Goal: Information Seeking & Learning: Learn about a topic

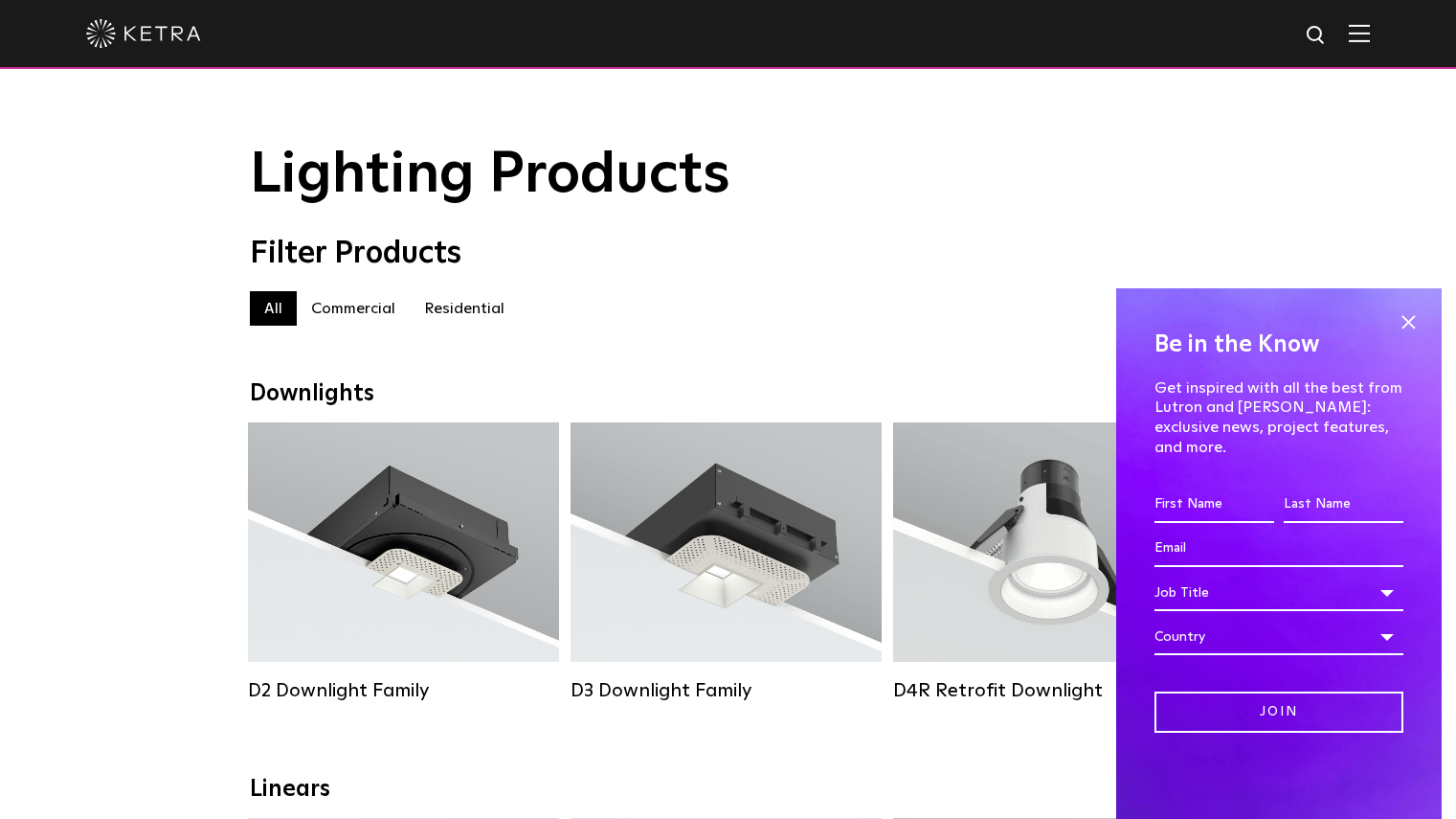
click at [373, 310] on label "Commercial" at bounding box center [352, 308] width 113 height 35
click at [1405, 336] on span at bounding box center [1408, 322] width 29 height 29
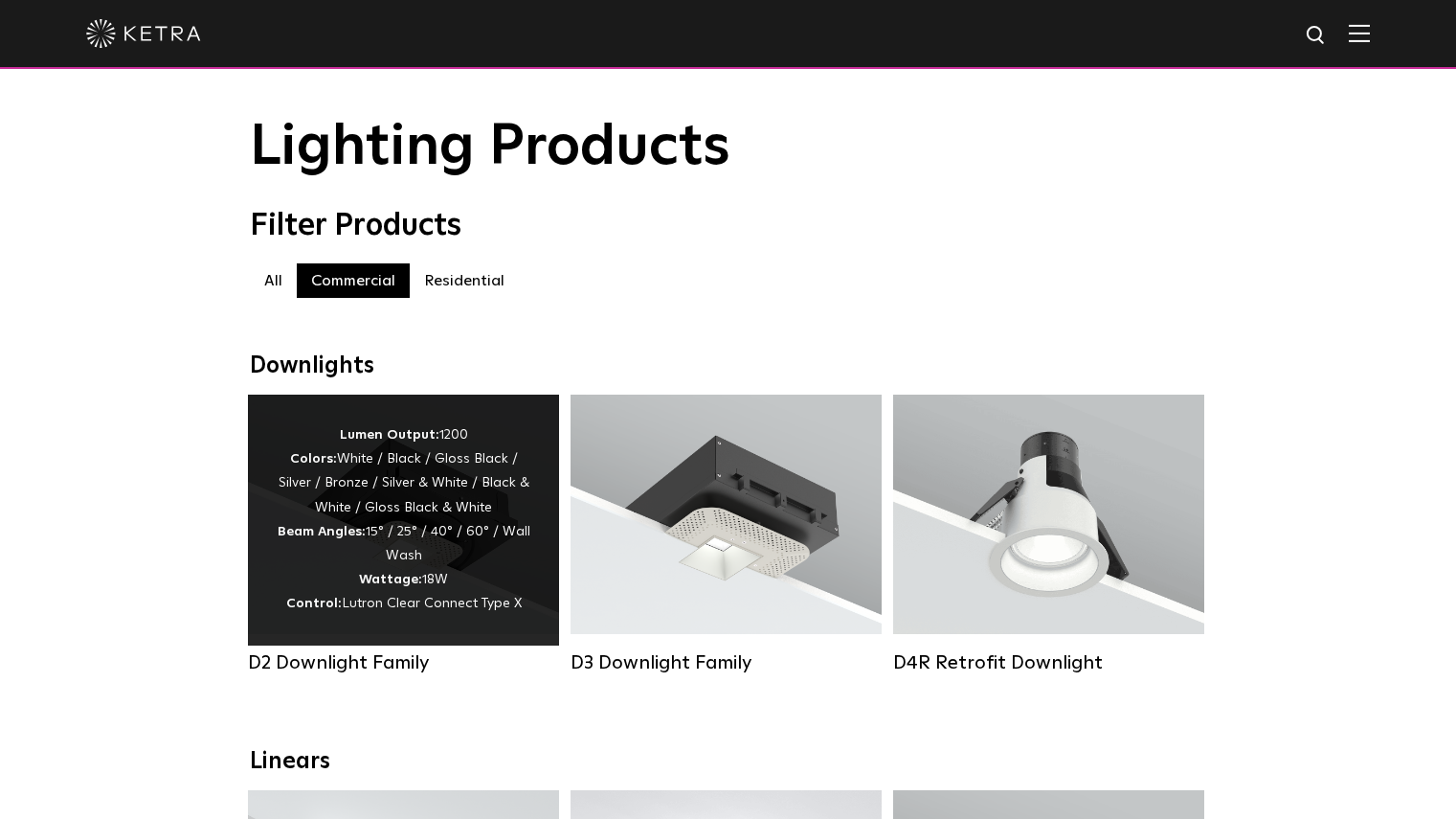
scroll to position [26, 0]
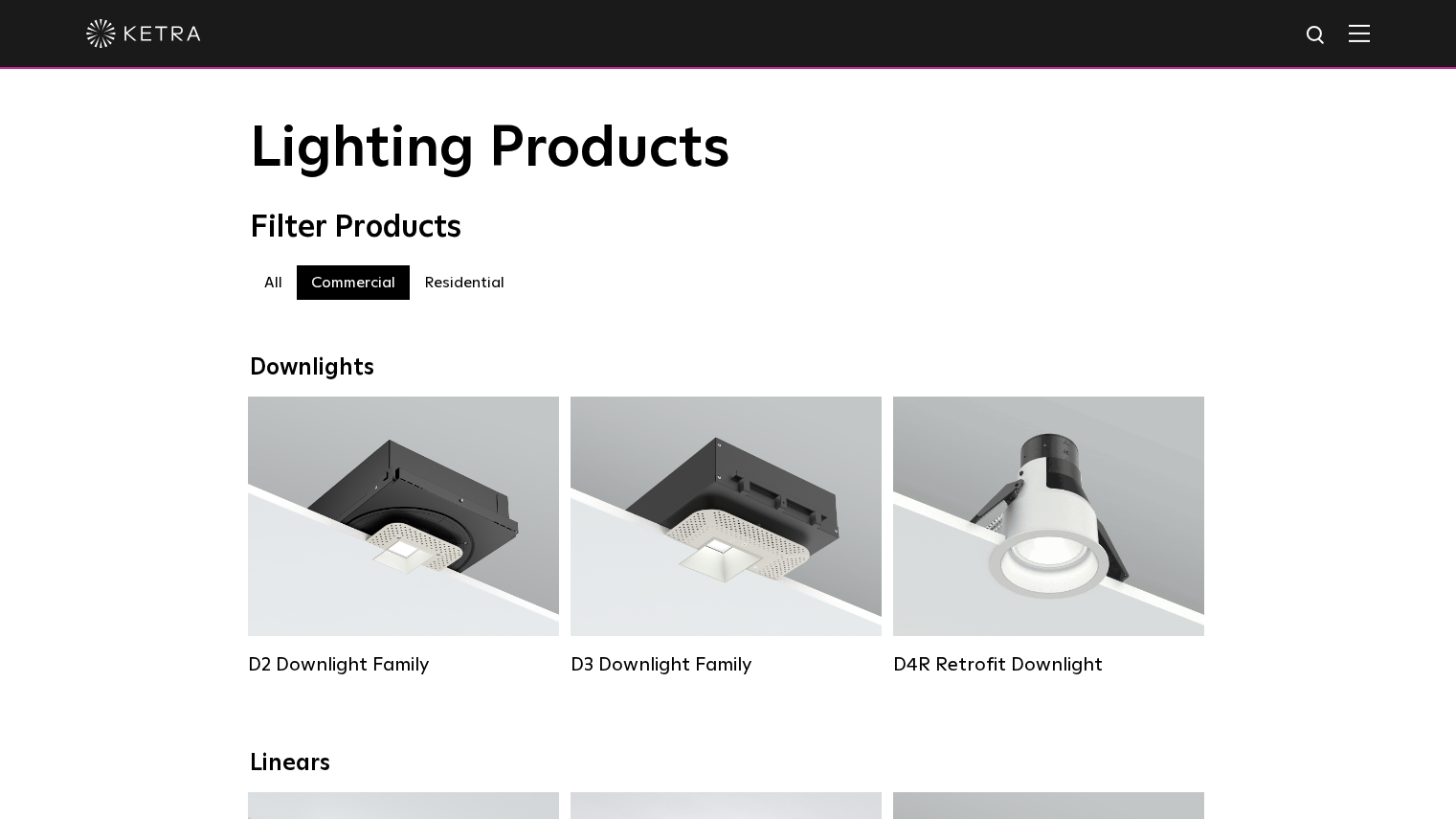
click at [444, 289] on label "Residential" at bounding box center [463, 282] width 109 height 35
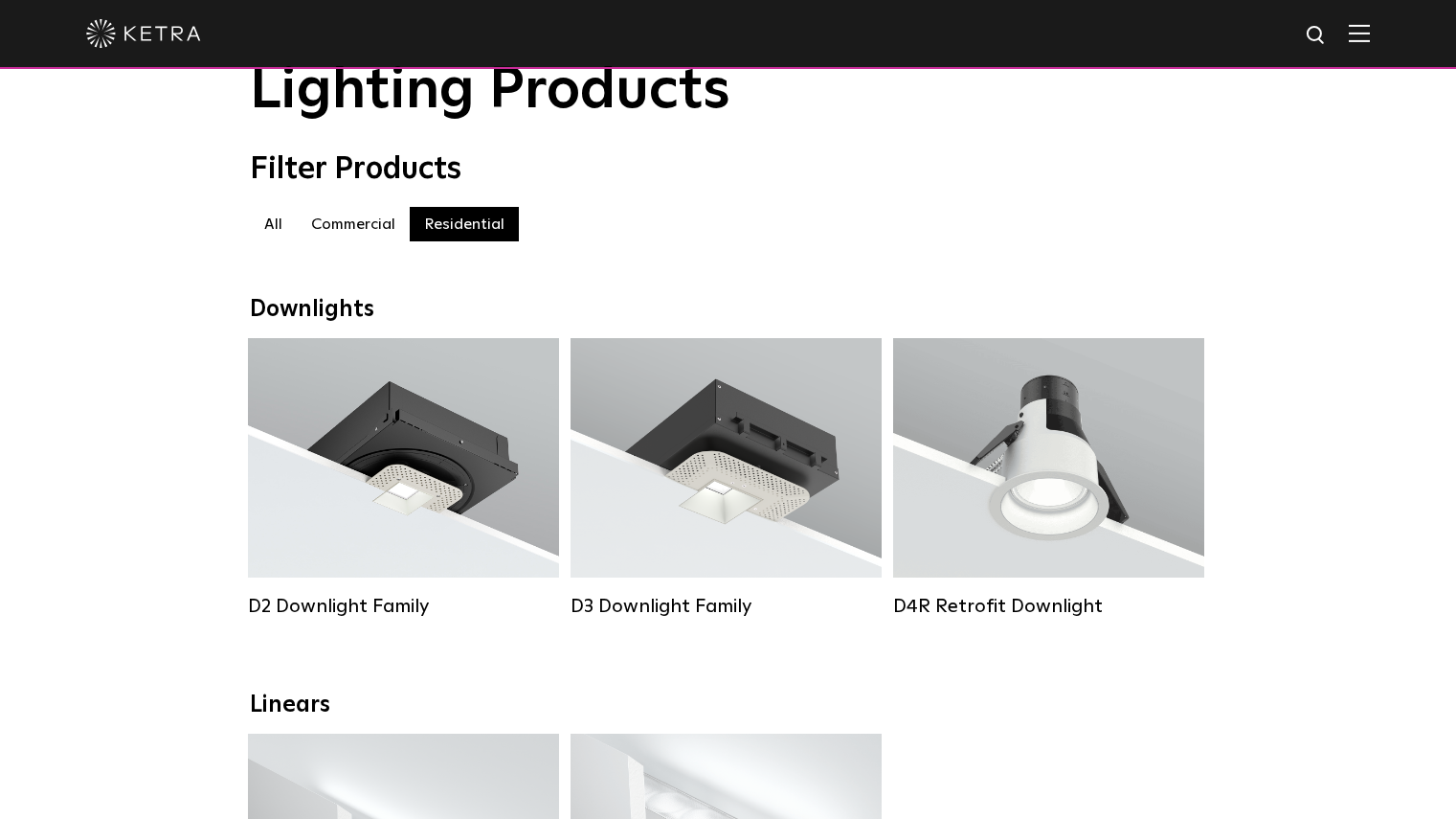
scroll to position [86, 0]
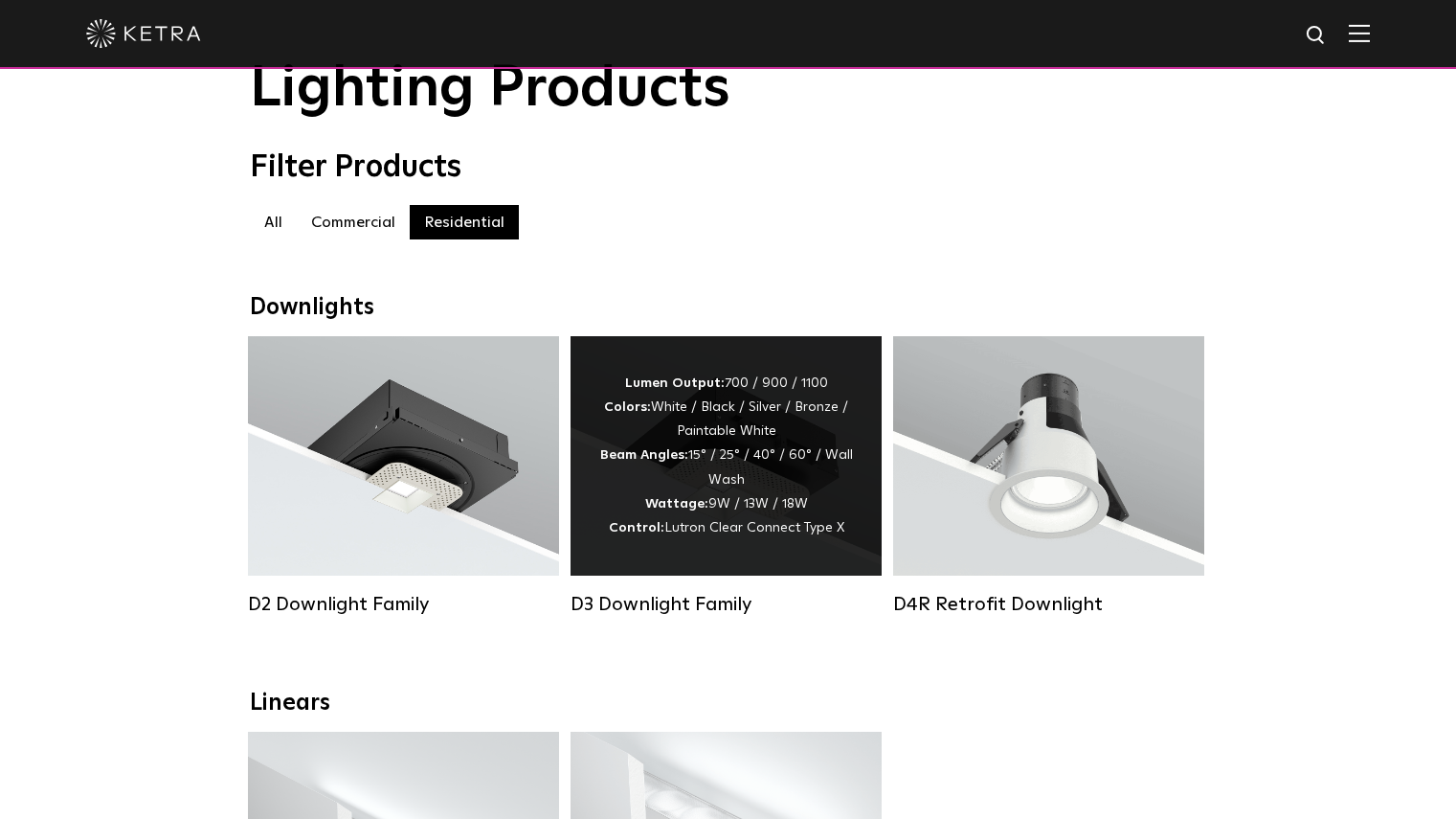
click at [772, 371] on div "Lumen Output: 700 / 900 / 1100 Colors: White / Black / Silver / Bronze / Painta…" at bounding box center [725, 456] width 311 height 239
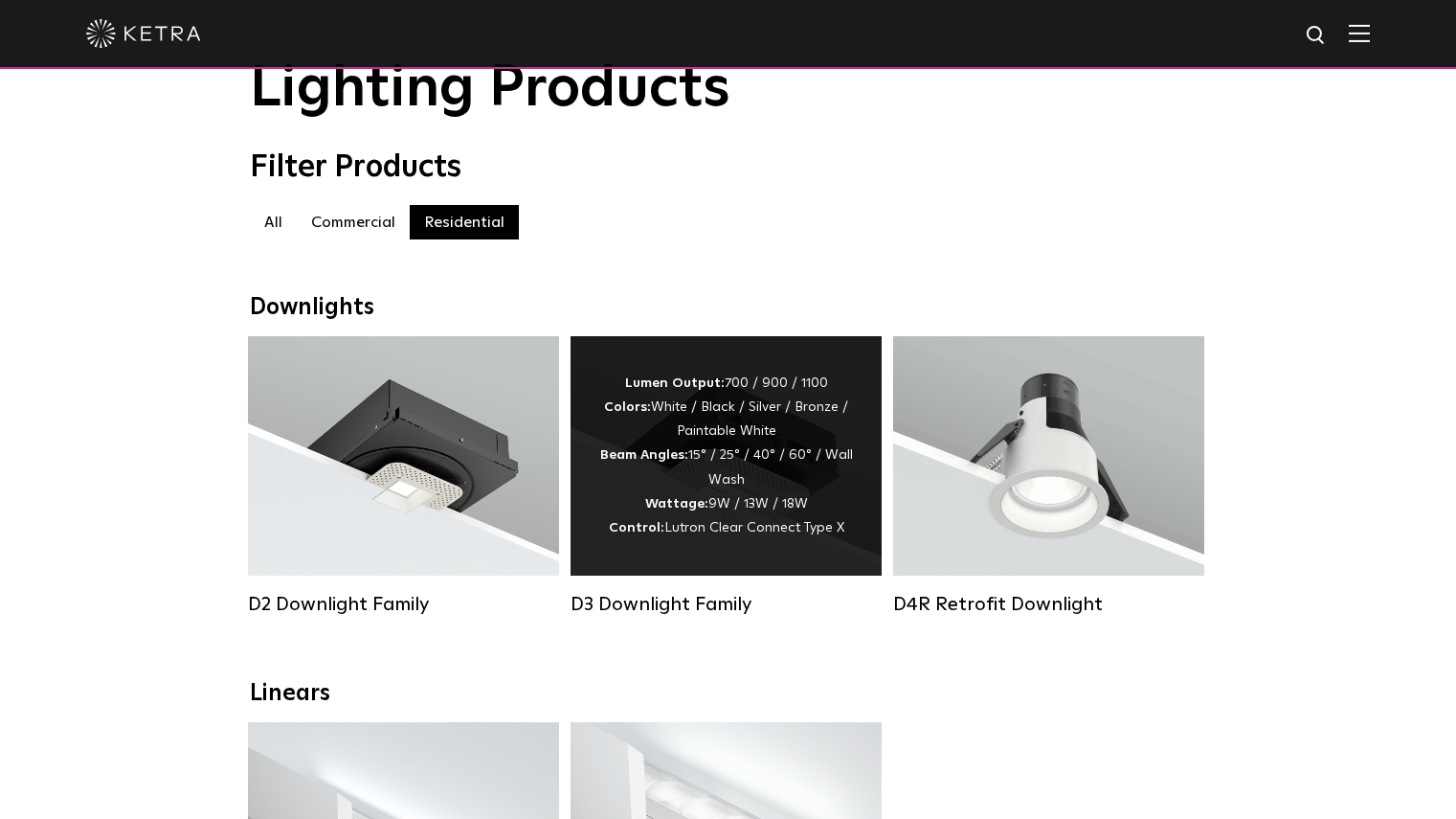
click at [855, 500] on div "Lumen Output: 700 / 900 / 1100 Colors: White / Black / Silver / Bronze / Painta…" at bounding box center [725, 456] width 311 height 239
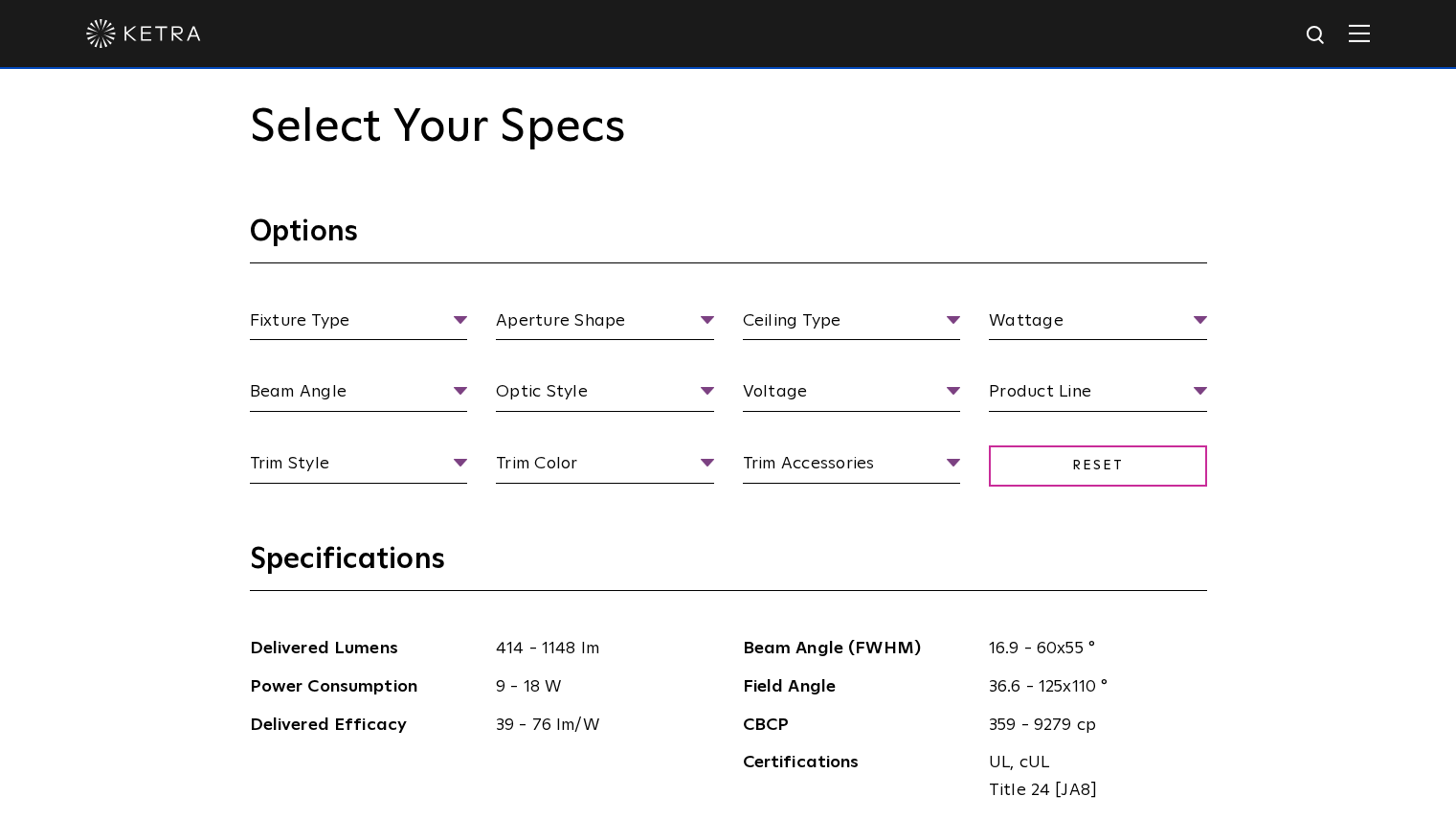
scroll to position [1769, 0]
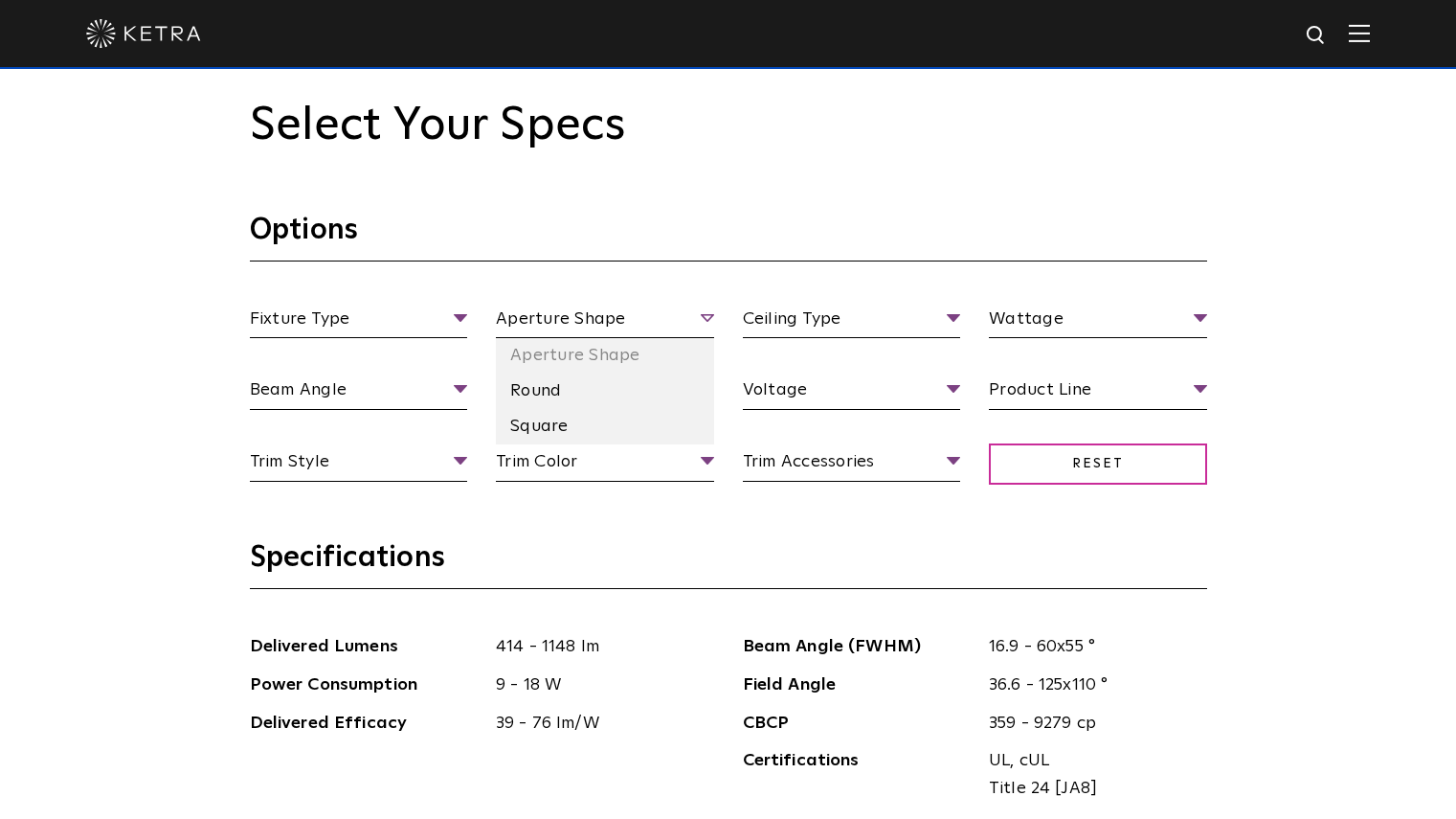
click at [709, 320] on span "Aperture Shape" at bounding box center [605, 322] width 219 height 34
click at [566, 377] on li "Round" at bounding box center [605, 391] width 219 height 36
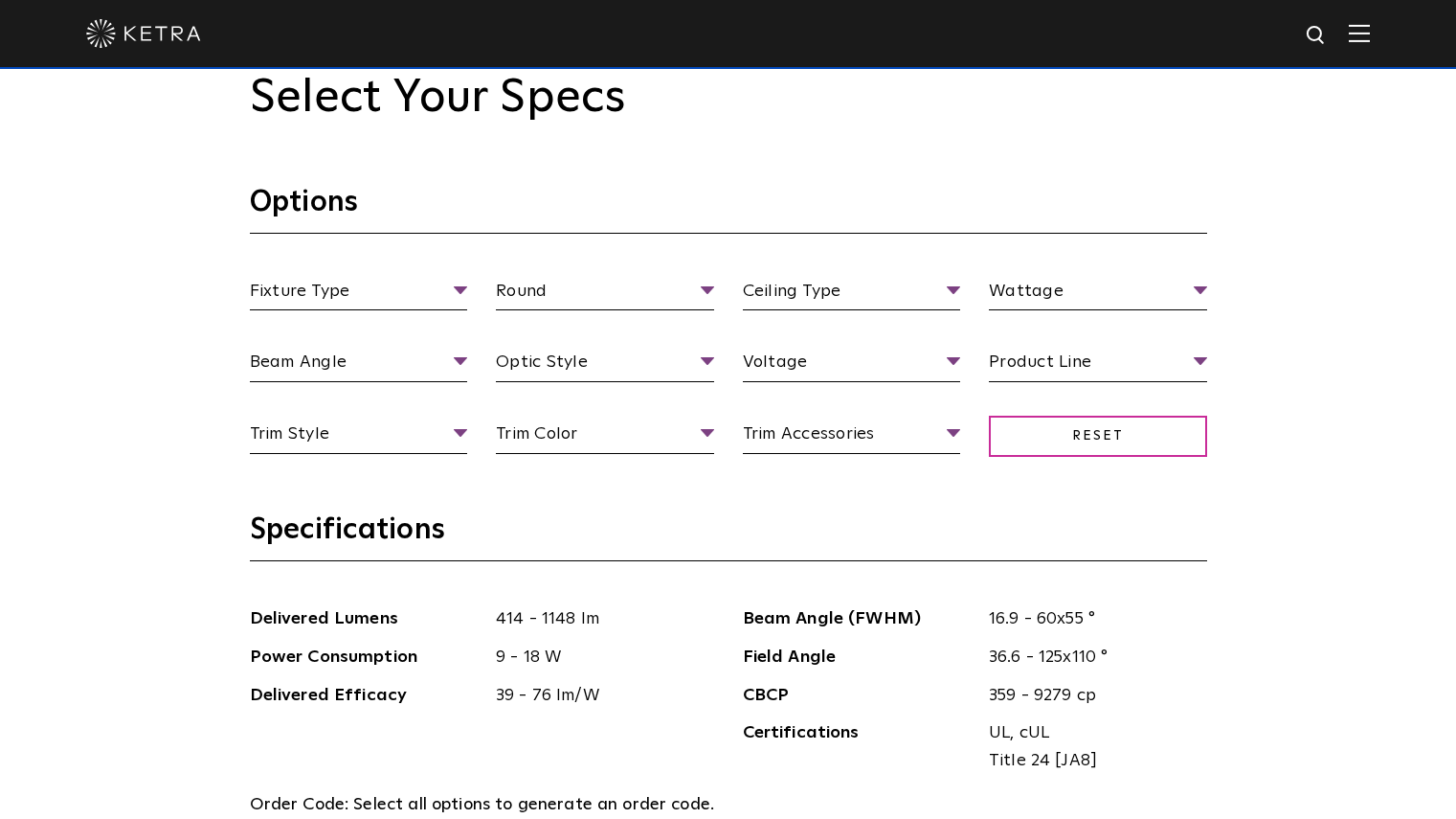
scroll to position [1798, 0]
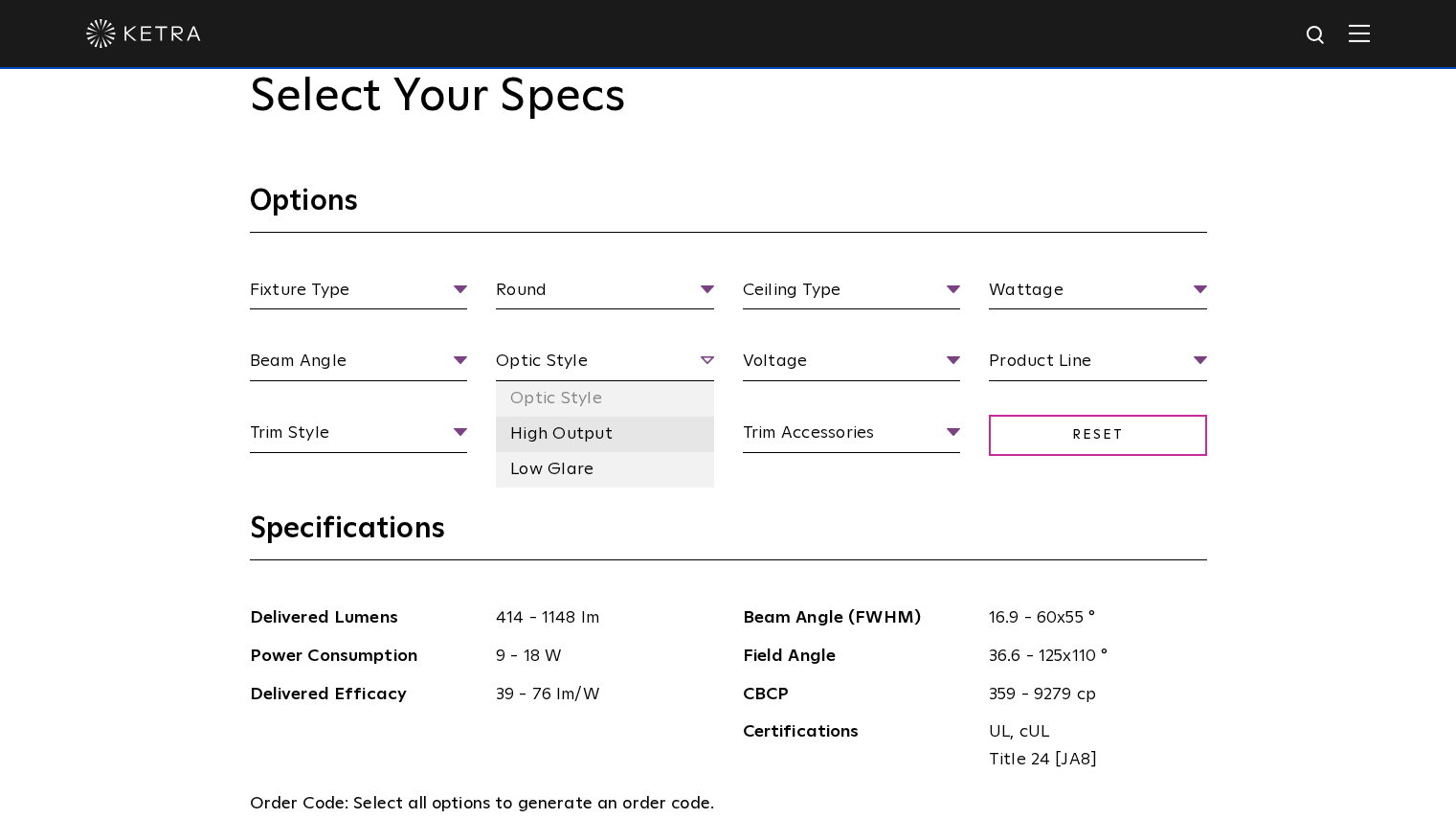
click at [528, 434] on li "High Output" at bounding box center [605, 434] width 219 height 36
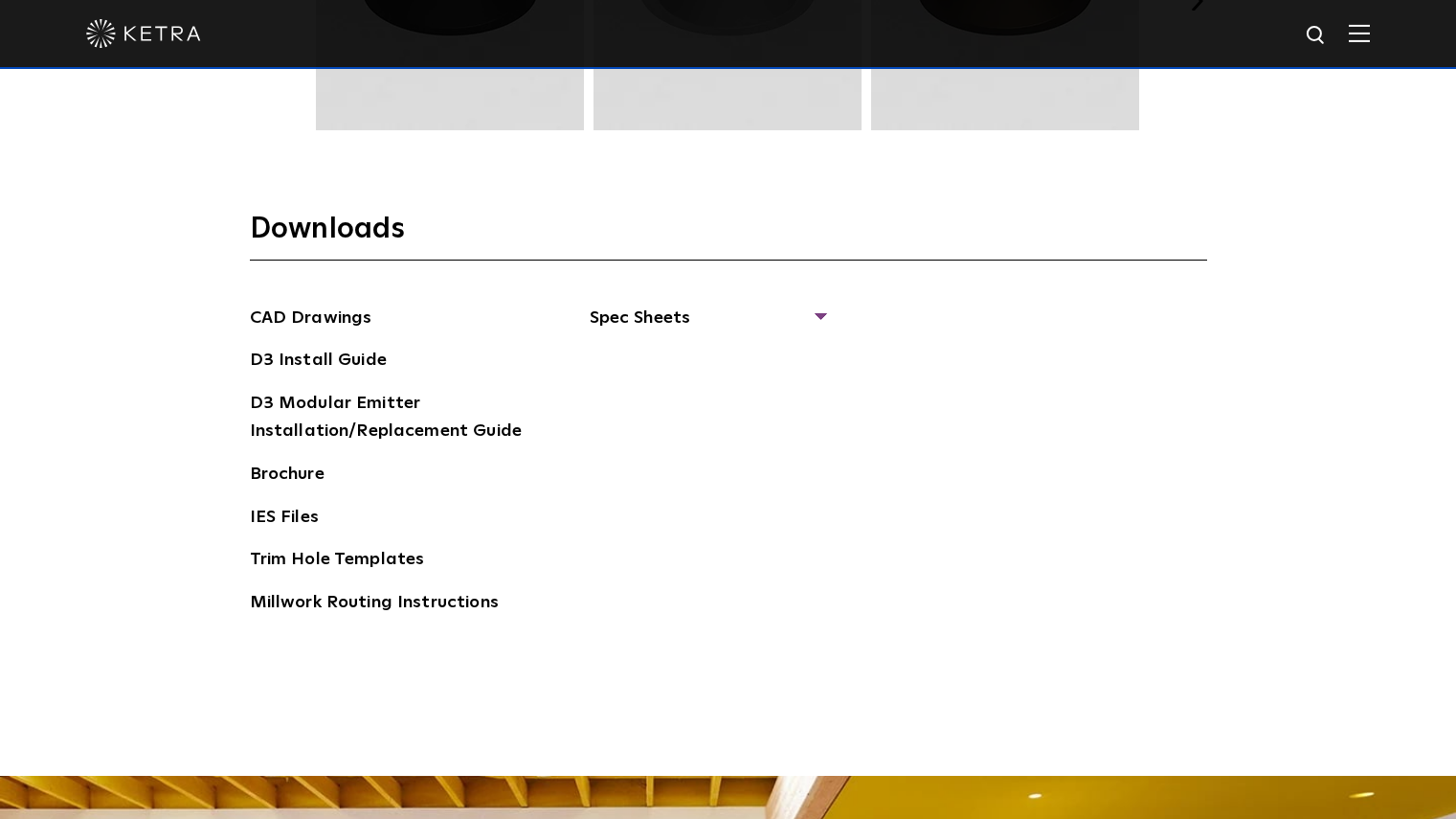
scroll to position [2919, 0]
